Goal: Obtain resource: Download file/media

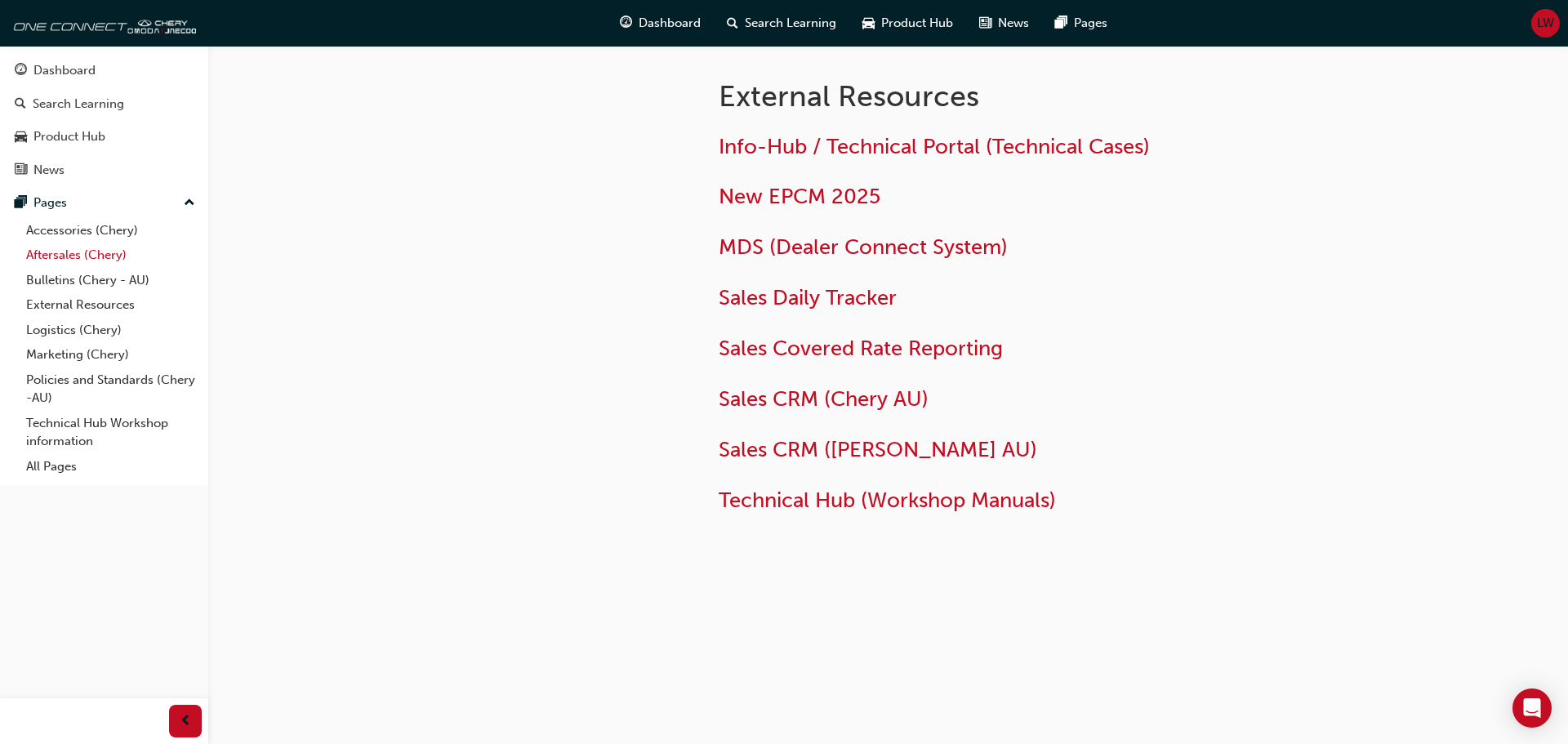
click at [38, 249] on link "Aftersales (Chery)" at bounding box center [110, 255] width 182 height 25
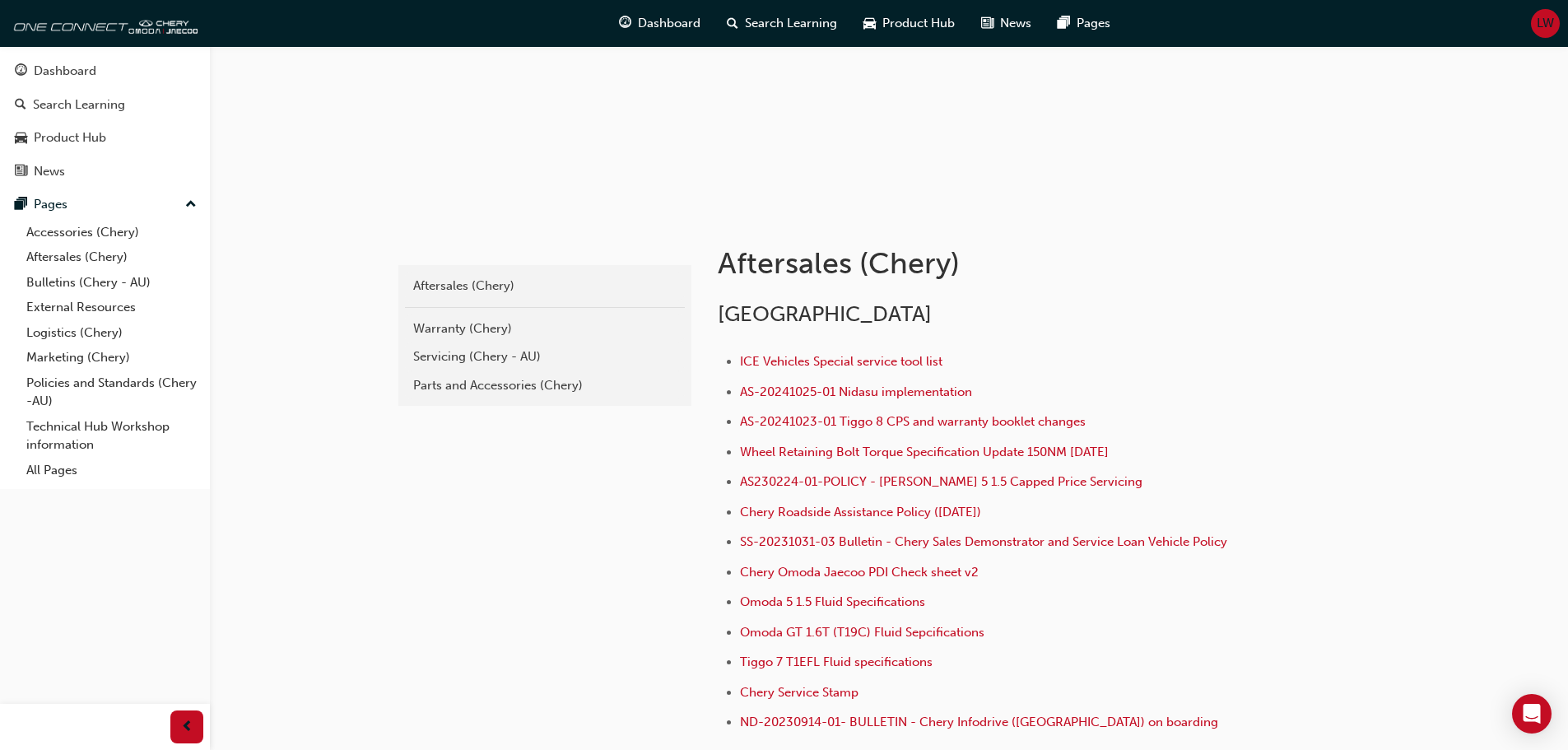
scroll to position [165, 0]
click at [440, 331] on div "Warranty (Chery)" at bounding box center [544, 327] width 263 height 19
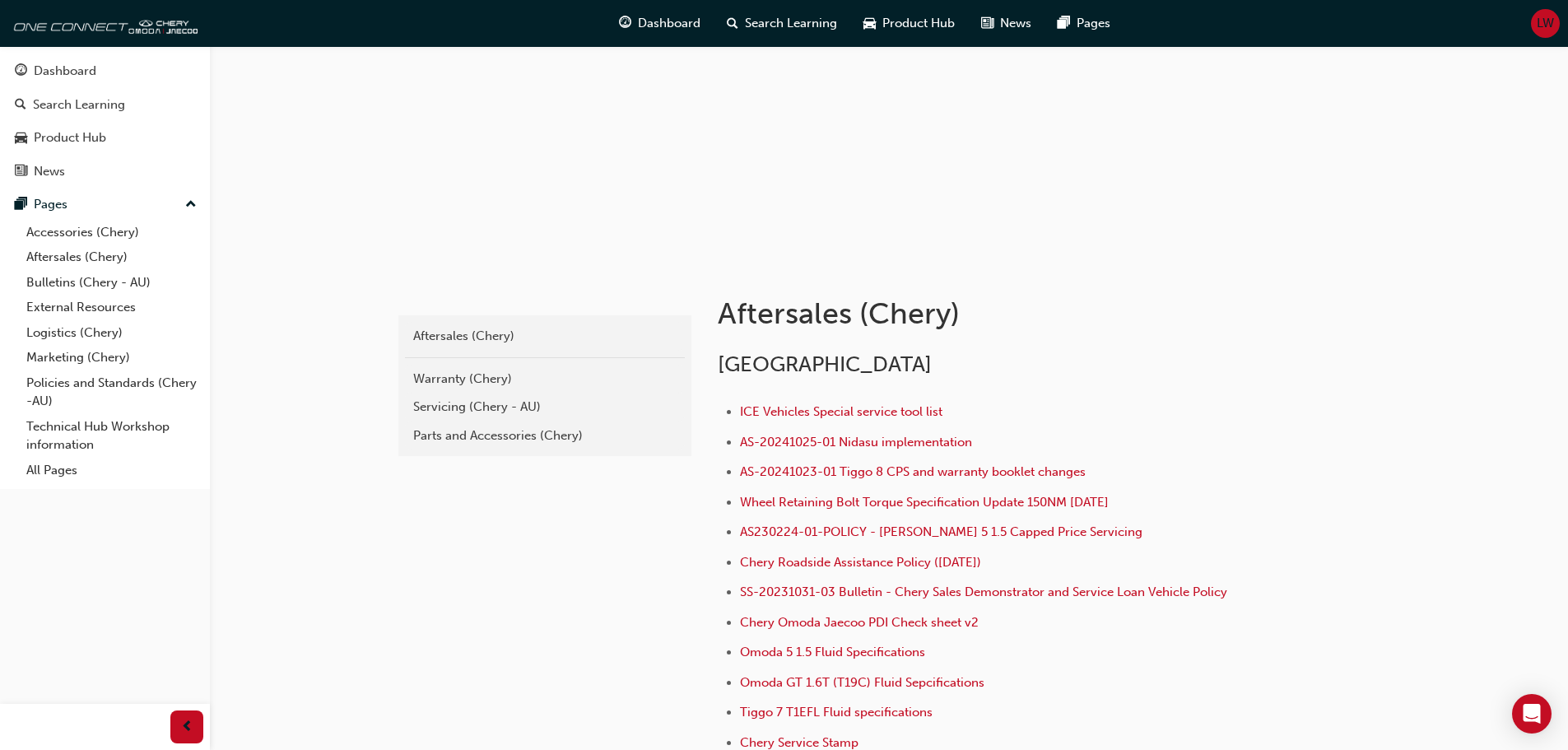
scroll to position [82, 0]
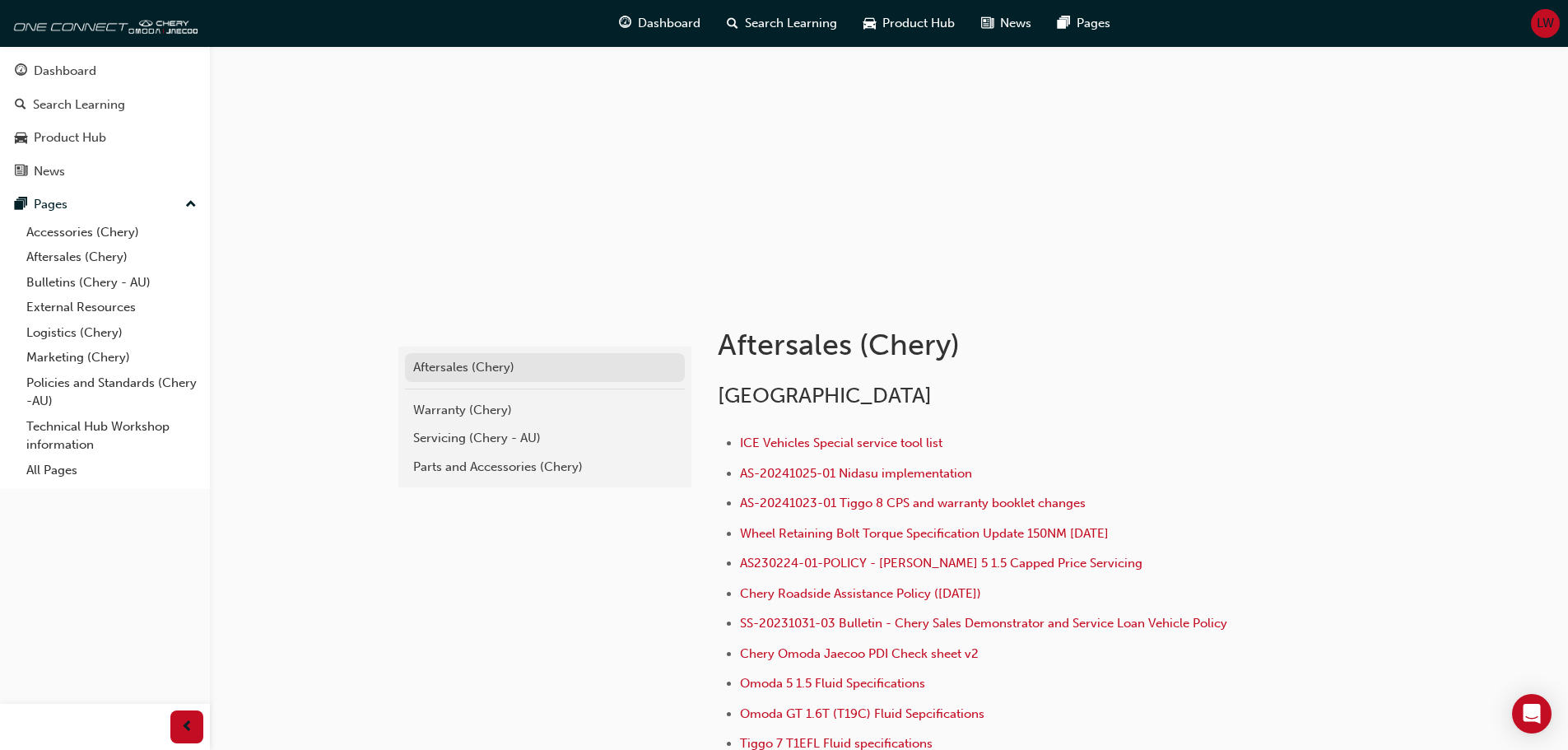
click at [437, 362] on div "Aftersales (Chery)" at bounding box center [544, 367] width 263 height 19
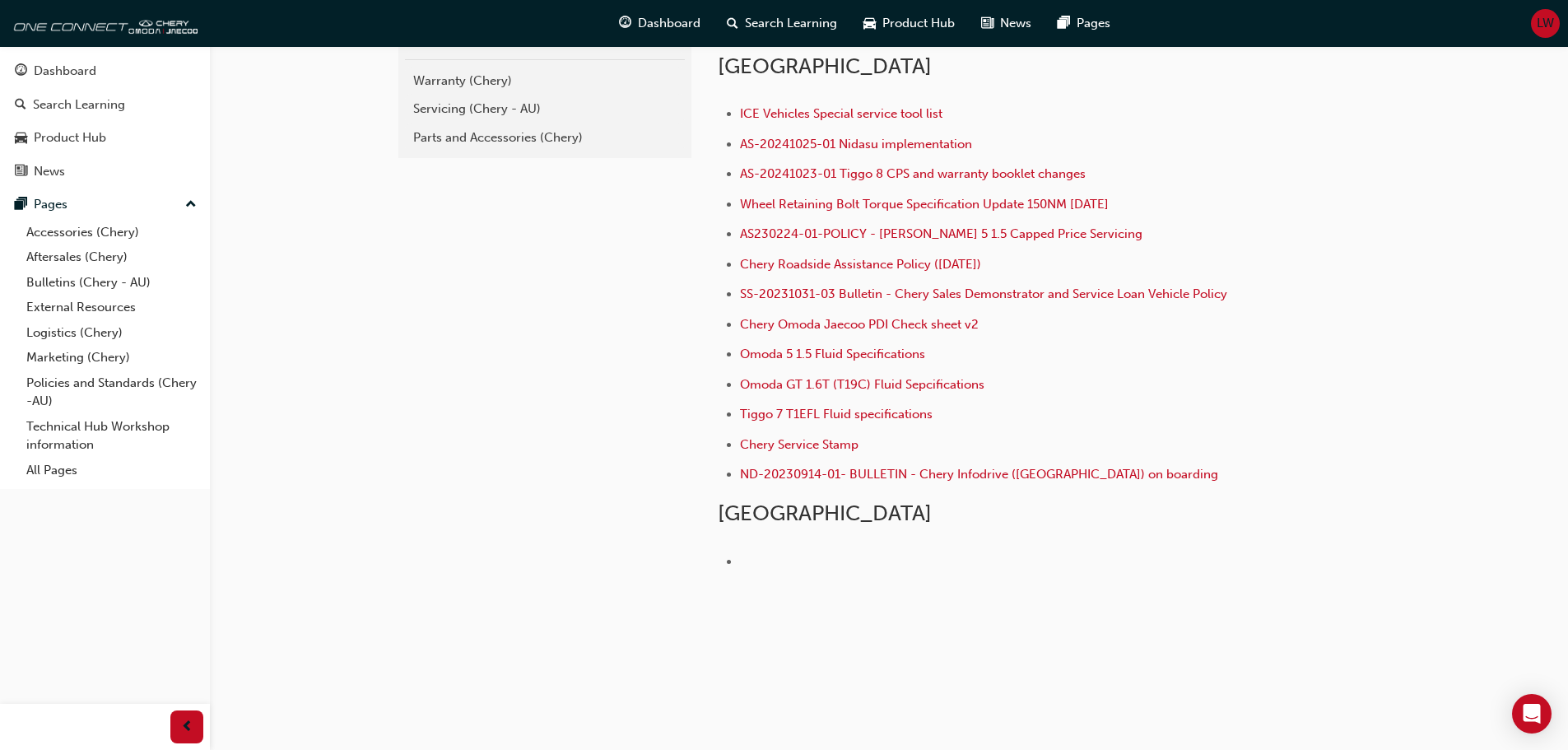
scroll to position [329, 0]
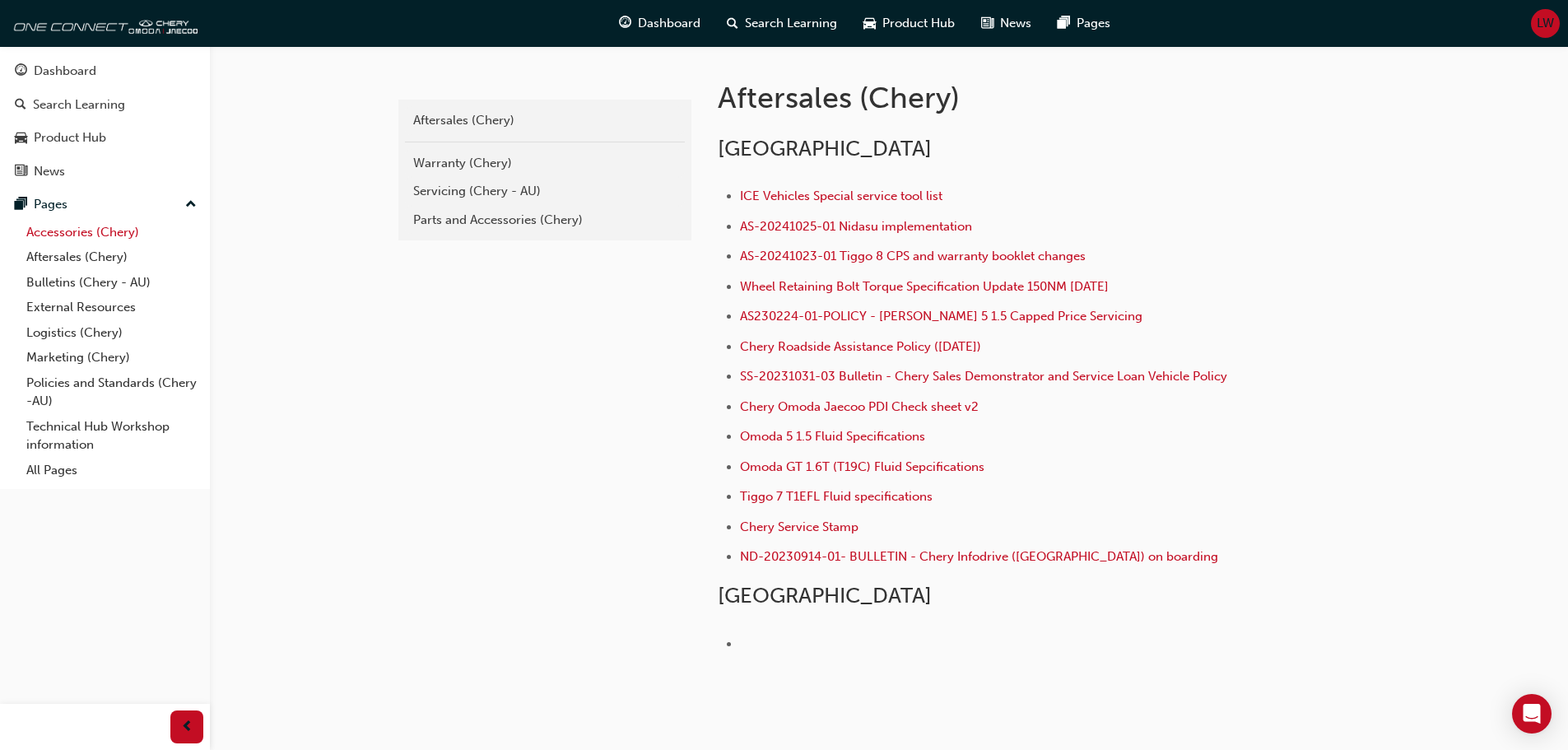
click at [73, 235] on link "Accessories (Chery)" at bounding box center [111, 233] width 183 height 25
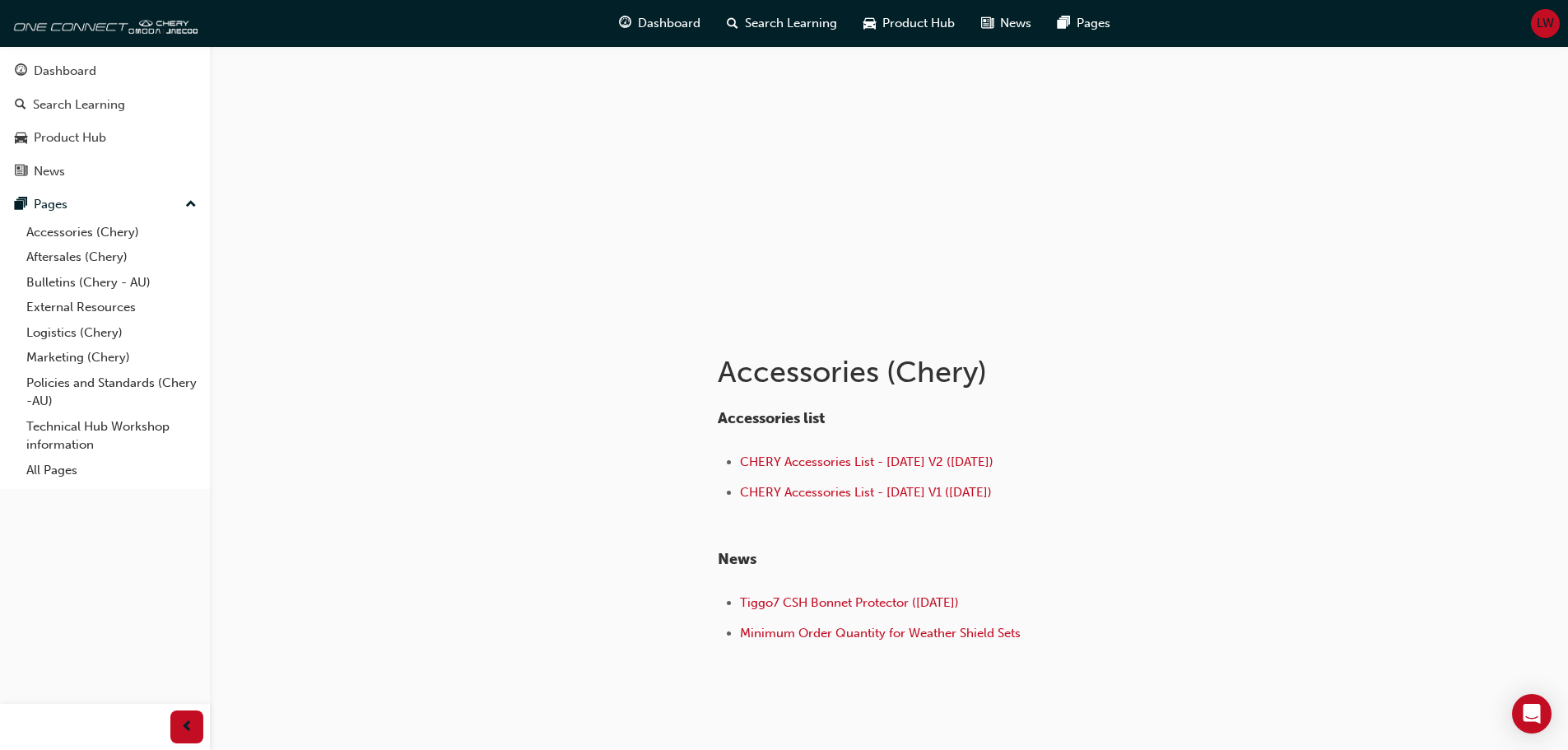
scroll to position [110, 0]
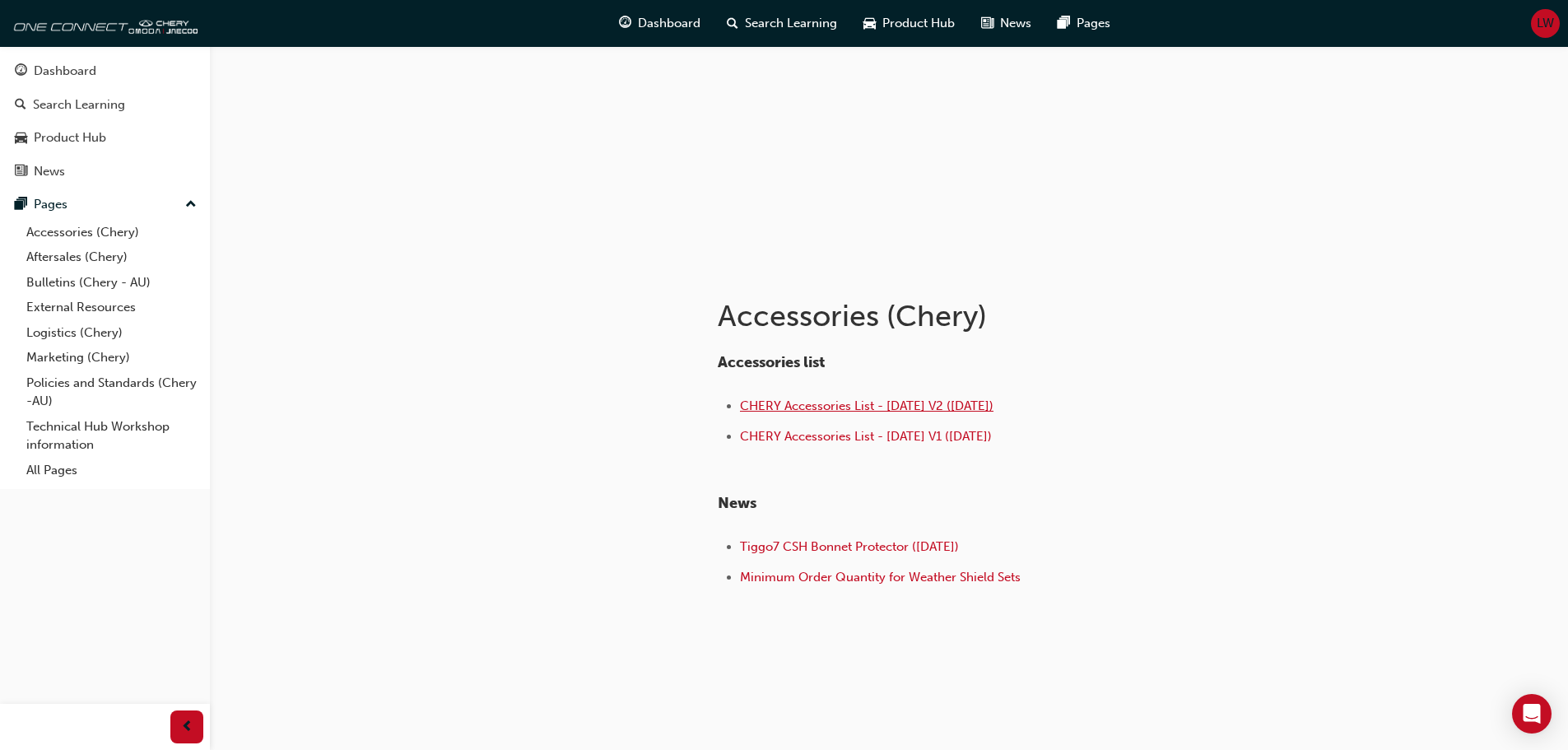
click at [835, 403] on span "CHERY Accessories List - [DATE] V2 ([DATE])" at bounding box center [866, 405] width 253 height 14
